Goal: Register for event/course

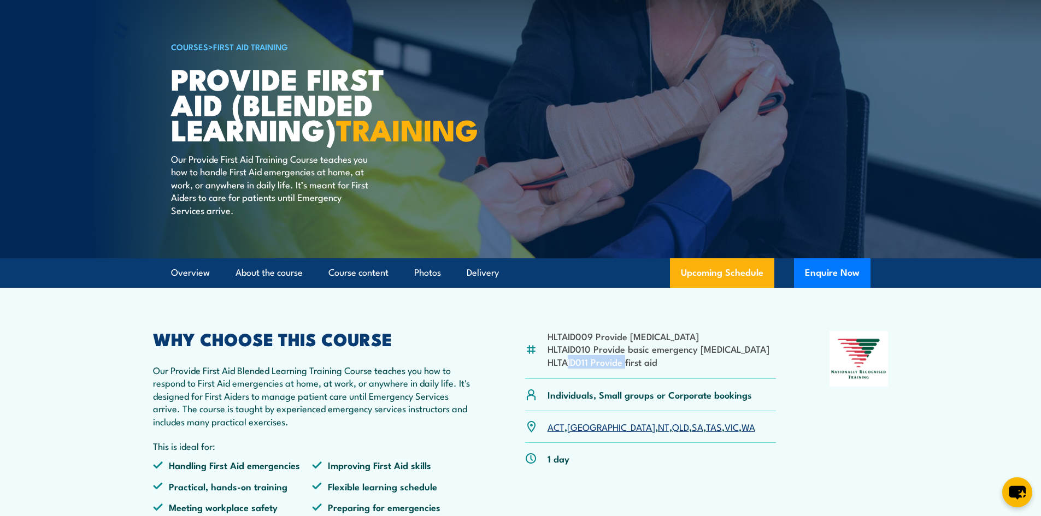
click at [624, 368] on li "HLTAID011 Provide first aid" at bounding box center [658, 362] width 222 height 13
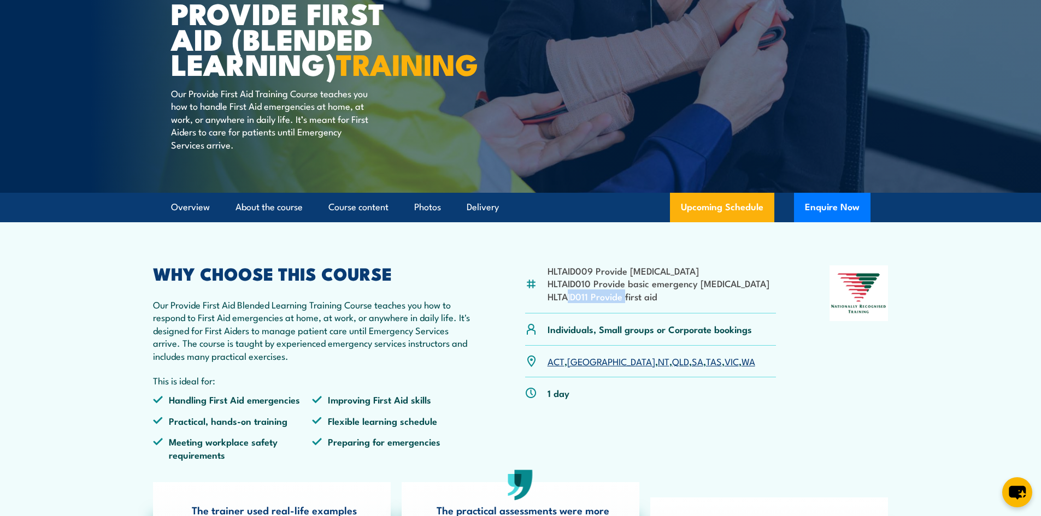
scroll to position [164, 0]
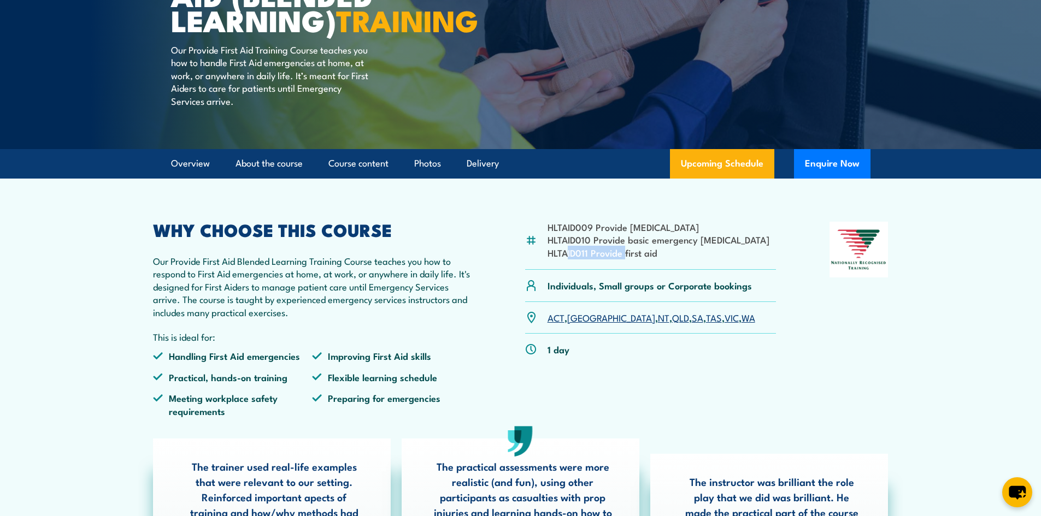
click at [578, 324] on link "[GEOGRAPHIC_DATA]" at bounding box center [611, 317] width 88 height 13
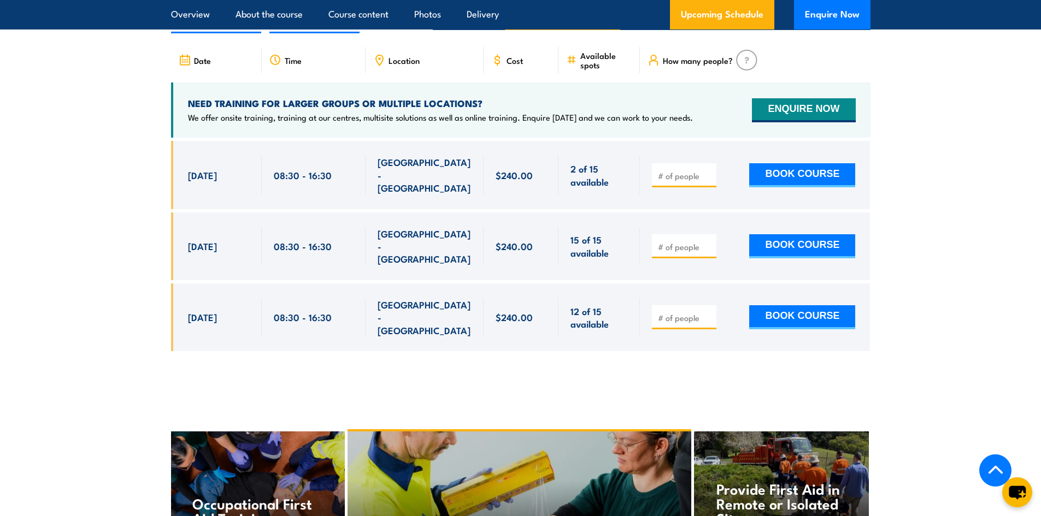
scroll to position [2165, 0]
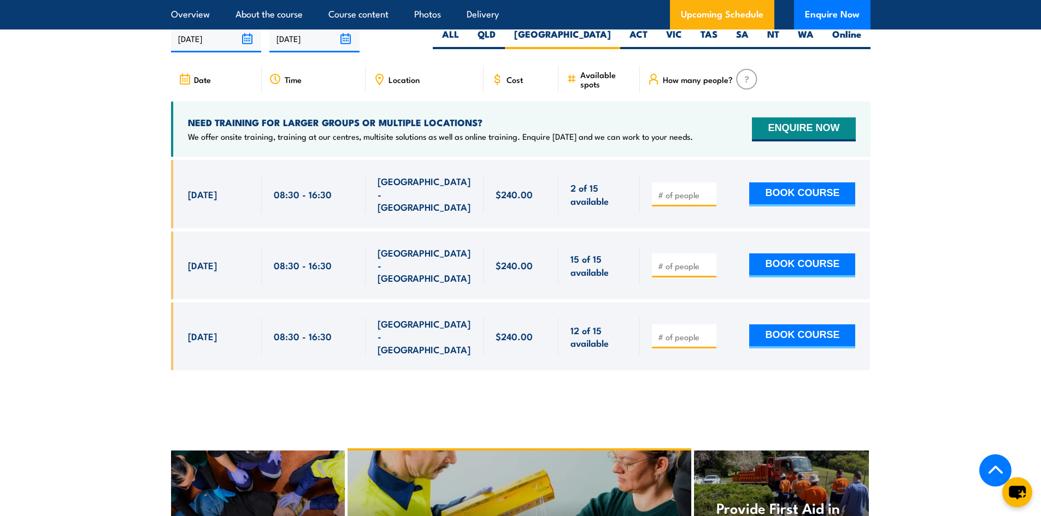
click at [413, 84] on span "Location" at bounding box center [403, 79] width 31 height 9
click at [419, 207] on div "[GEOGRAPHIC_DATA] - [GEOGRAPHIC_DATA]" at bounding box center [424, 194] width 94 height 38
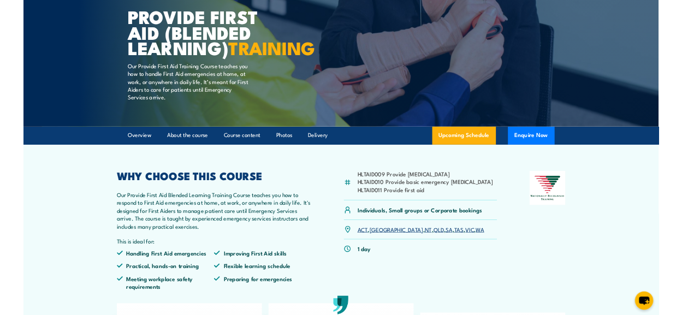
scroll to position [0, 0]
